Goal: Transaction & Acquisition: Purchase product/service

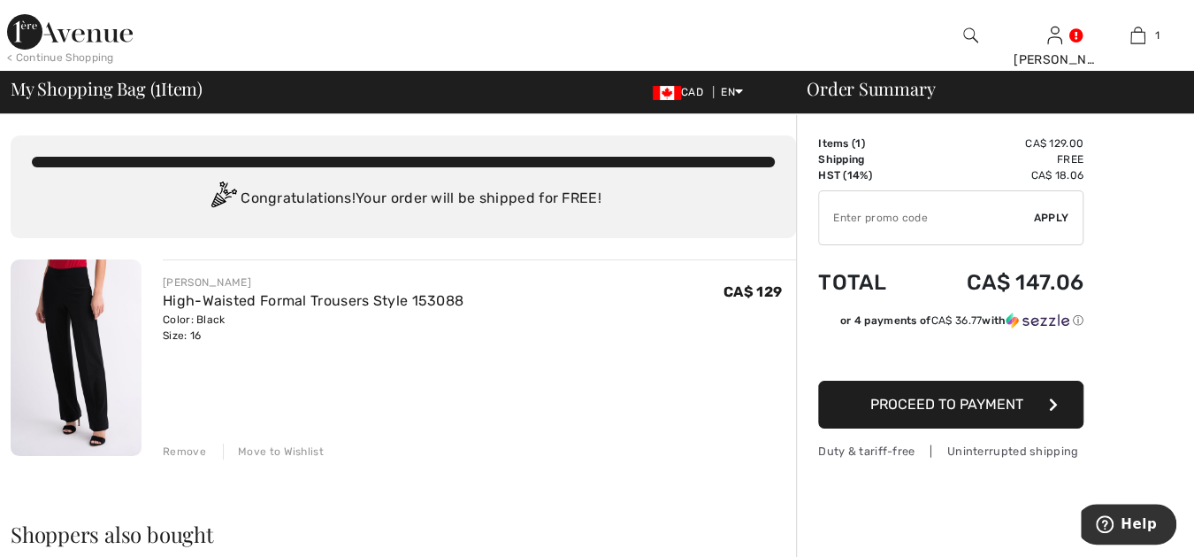
click at [833, 215] on input "TEXT" at bounding box center [926, 217] width 215 height 53
click at [831, 216] on input "TEXT" at bounding box center [926, 217] width 215 height 53
type input "LIVE10"
click at [1049, 211] on span "Apply" at bounding box center [1051, 218] width 35 height 16
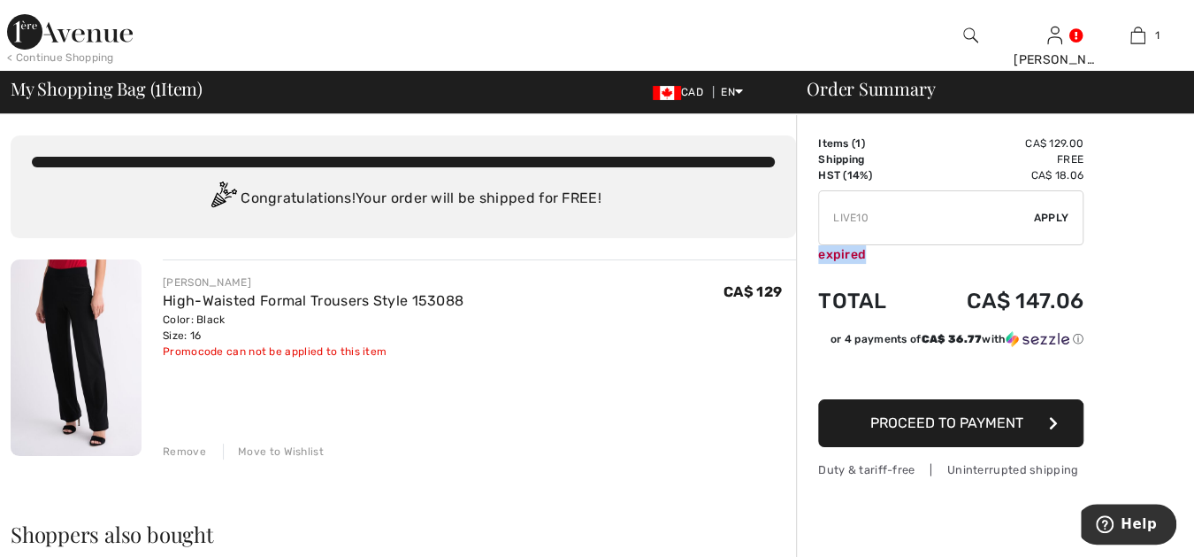
drag, startPoint x: 833, startPoint y: 252, endPoint x: 820, endPoint y: 254, distance: 13.4
click at [820, 254] on div "expired" at bounding box center [950, 254] width 265 height 19
click at [966, 418] on span "Proceed to Payment" at bounding box center [947, 422] width 153 height 17
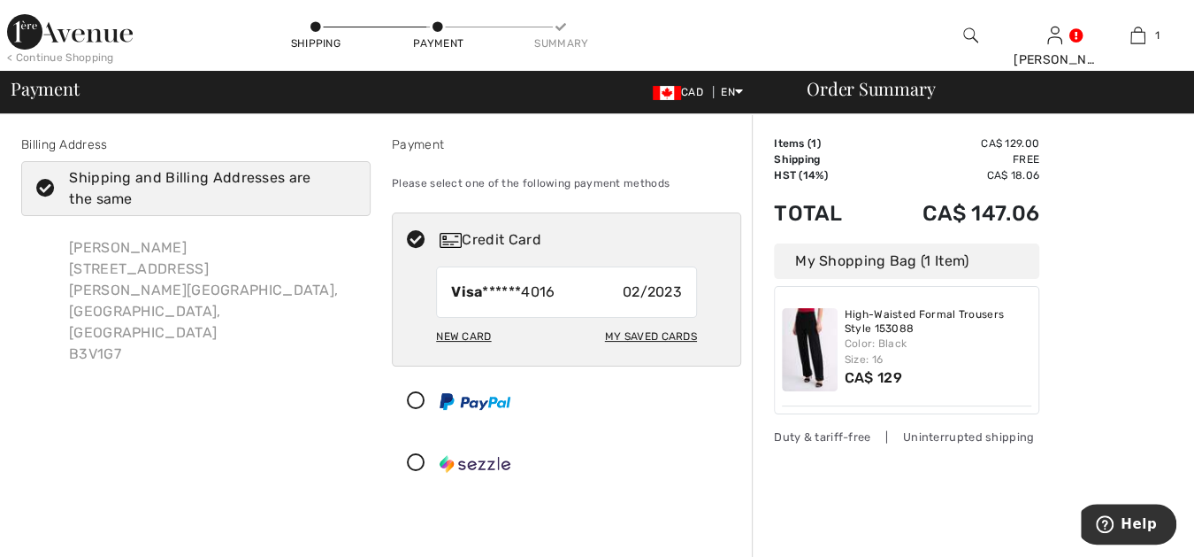
click at [679, 330] on div "My Saved Cards" at bounding box center [651, 336] width 92 height 30
radio input "true"
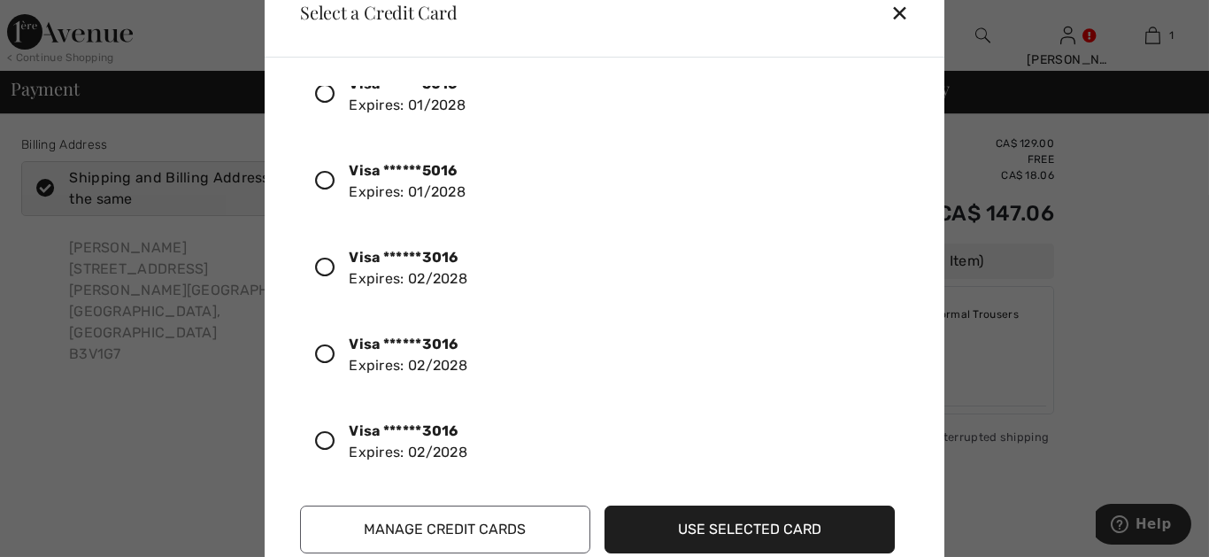
scroll to position [163, 0]
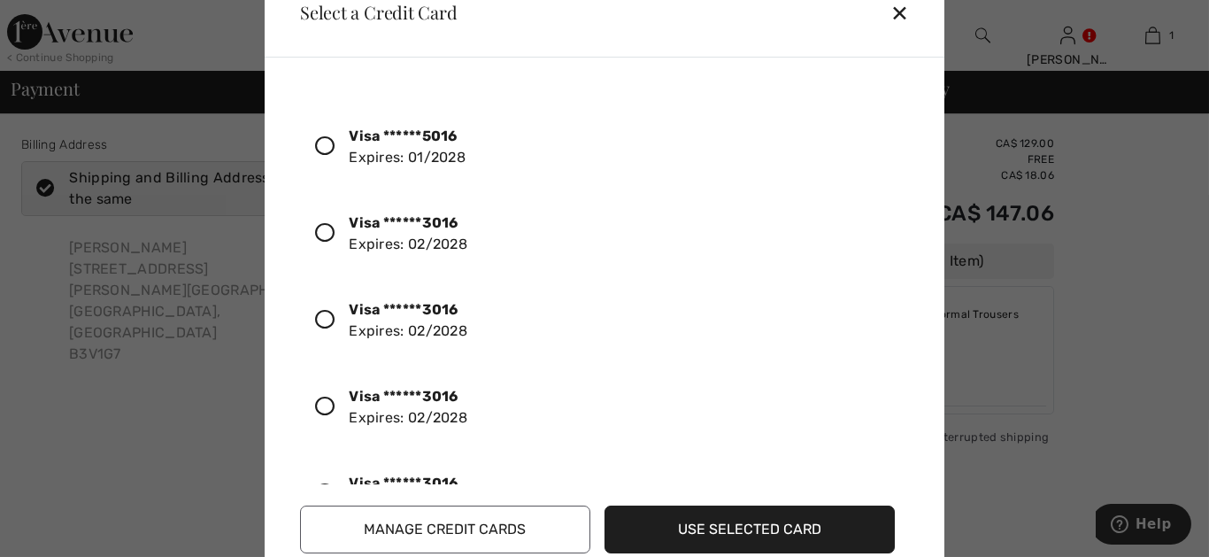
click at [324, 225] on icon at bounding box center [324, 232] width 19 height 19
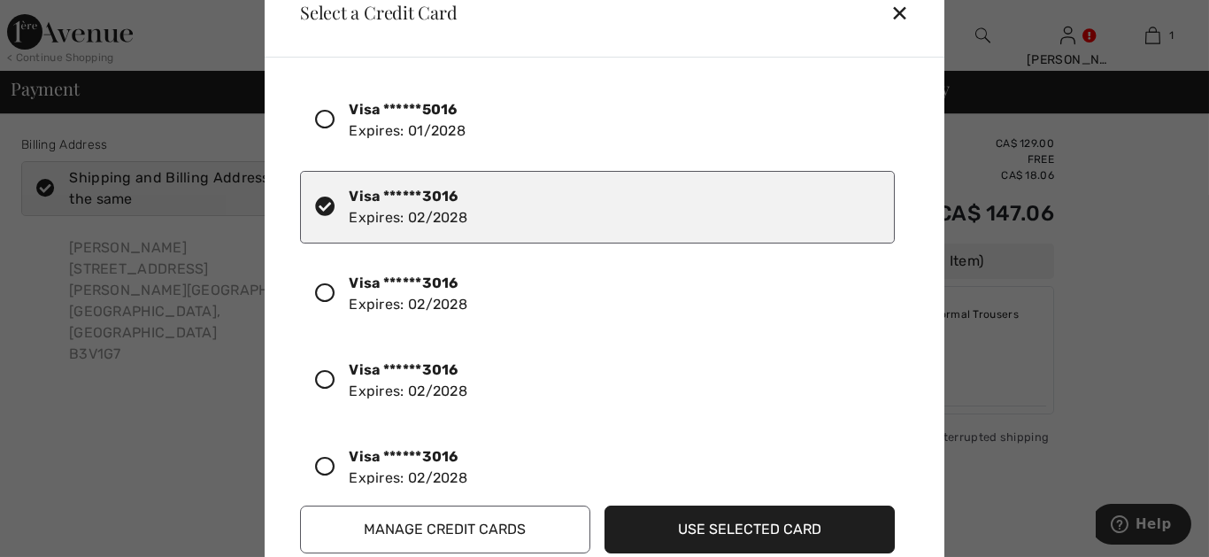
scroll to position [219, 0]
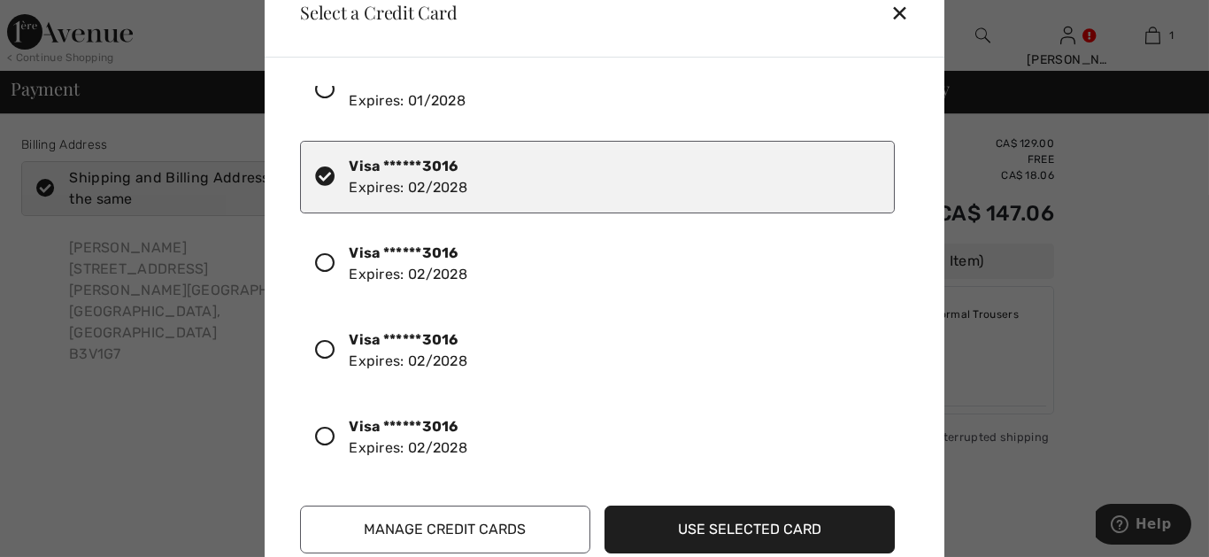
click at [742, 526] on button "Use Selected Card" at bounding box center [749, 529] width 290 height 48
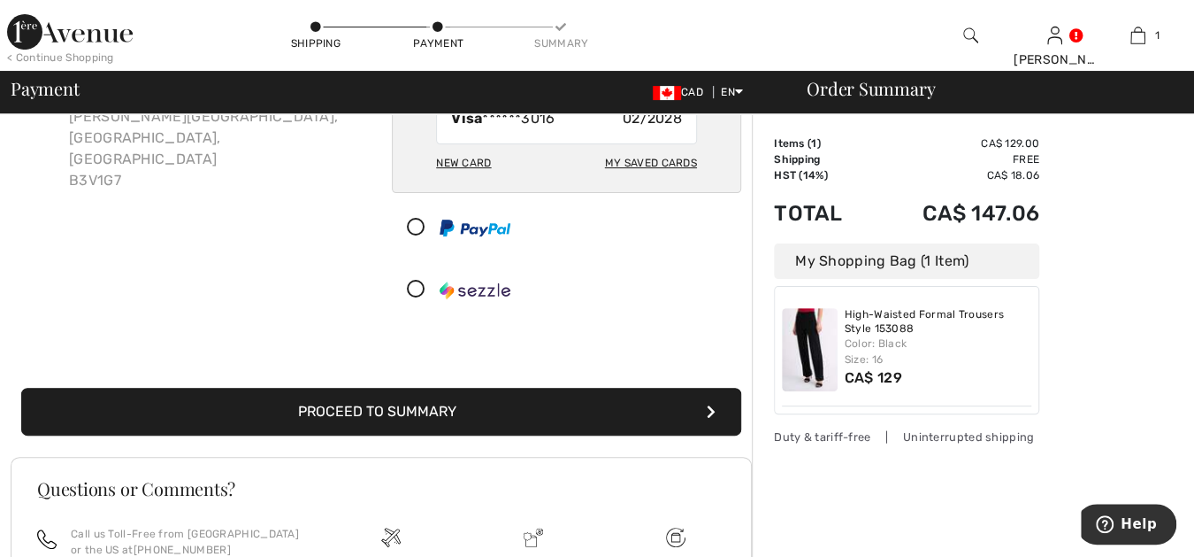
scroll to position [196, 0]
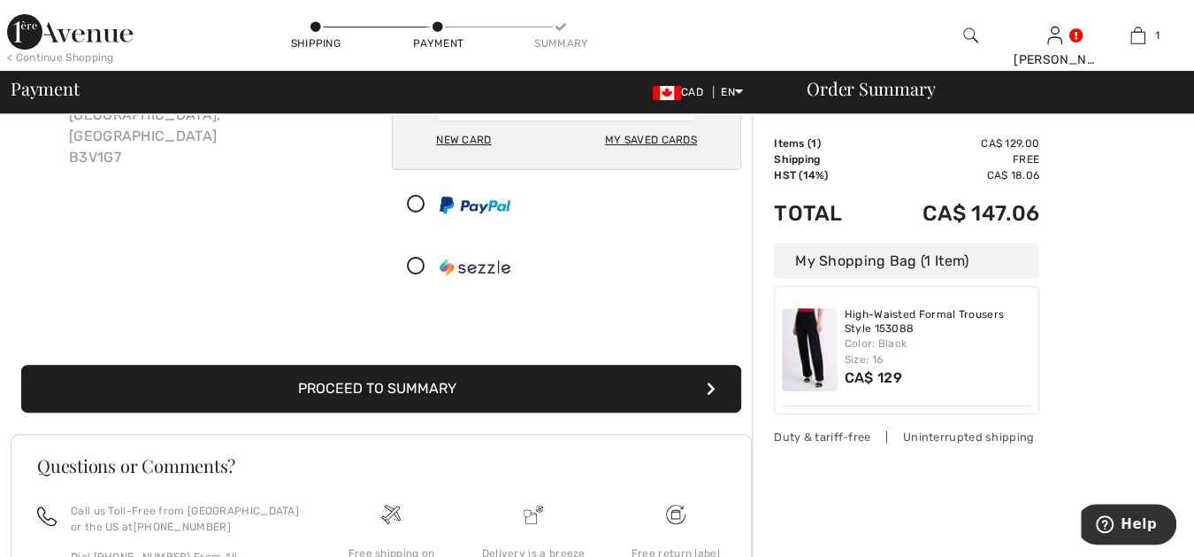
click at [649, 381] on button "Proceed to Summary" at bounding box center [381, 389] width 720 height 48
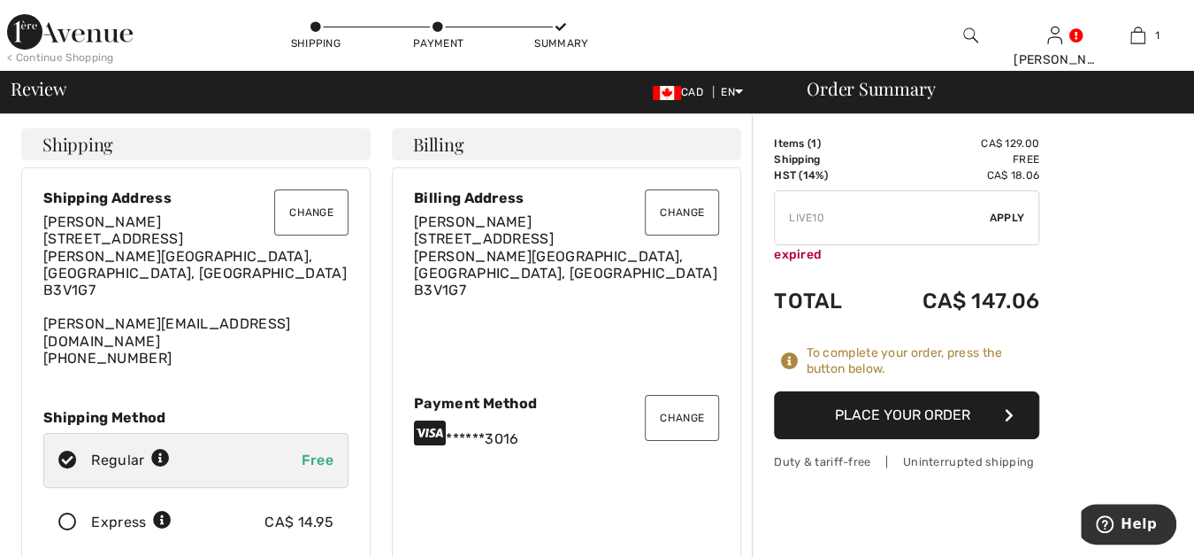
click at [940, 407] on button "Place Your Order" at bounding box center [906, 415] width 265 height 48
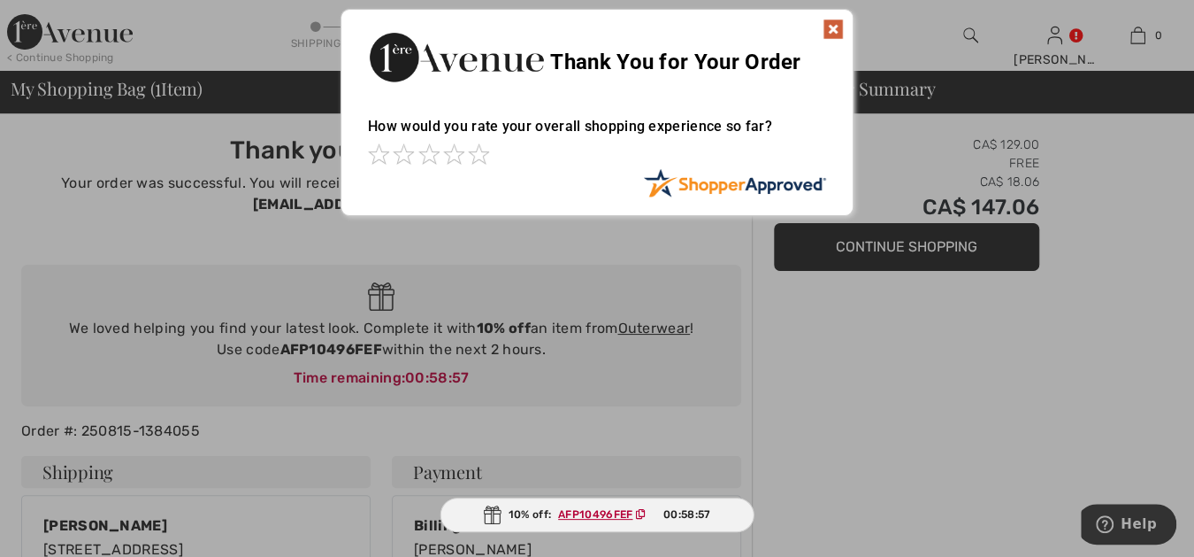
click at [833, 25] on img at bounding box center [833, 29] width 21 height 21
